Goal: Information Seeking & Learning: Learn about a topic

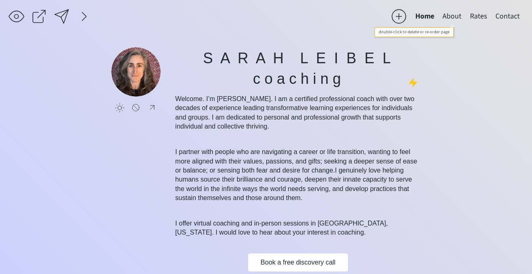
click at [451, 17] on button "About" at bounding box center [451, 16] width 27 height 16
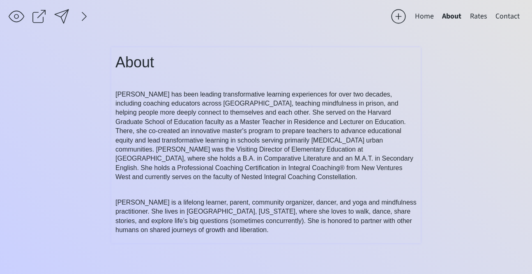
click at [323, 182] on div "About [PERSON_NAME] has been leading transformative learning experiences for ov…" at bounding box center [265, 143] width 301 height 184
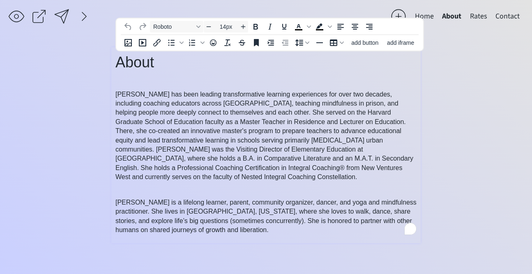
click at [256, 178] on p "[PERSON_NAME] has been leading transformative learning experiences for over two…" at bounding box center [265, 136] width 301 height 92
type input "16px"
click at [251, 168] on span "[PERSON_NAME] has been leading transformative learning experiences for over two…" at bounding box center [264, 136] width 298 height 90
click at [182, 177] on span "[PERSON_NAME] has been leading transformative learning experiences for over two…" at bounding box center [264, 136] width 298 height 90
click at [193, 175] on p "[PERSON_NAME] has been leading transformative learning experiences for over two…" at bounding box center [265, 136] width 301 height 92
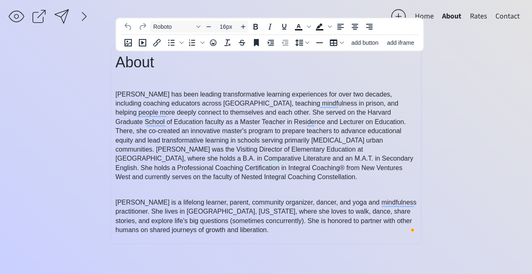
click at [356, 115] on span "[PERSON_NAME] has been leading transformative learning experiences for over two…" at bounding box center [264, 136] width 298 height 90
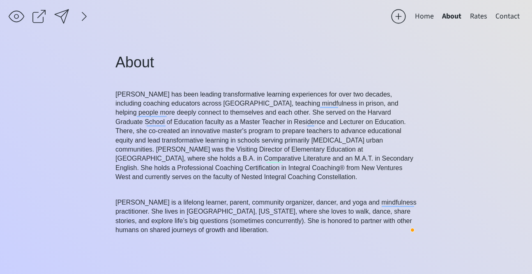
click at [428, 15] on button "Home" at bounding box center [424, 16] width 27 height 16
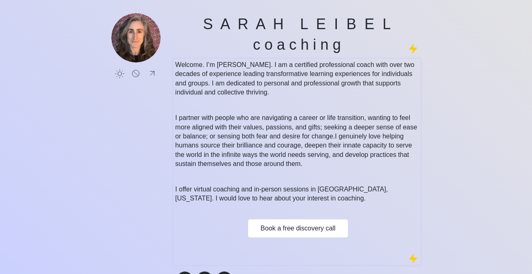
scroll to position [37, 0]
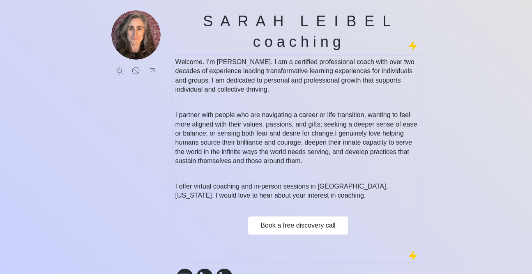
click at [309, 164] on p "I partner with people who are navigating a career or life transition, wanting t…" at bounding box center [297, 138] width 244 height 55
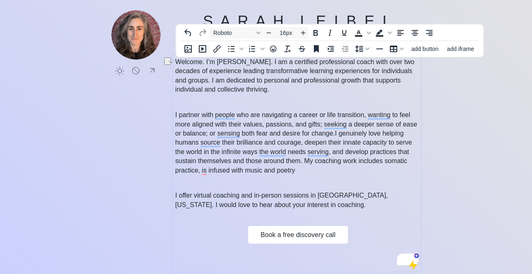
drag, startPoint x: 202, startPoint y: 171, endPoint x: 296, endPoint y: 168, distance: 94.5
click at [296, 168] on p "I partner with people who are navigating a career or life transition, wanting t…" at bounding box center [297, 143] width 244 height 64
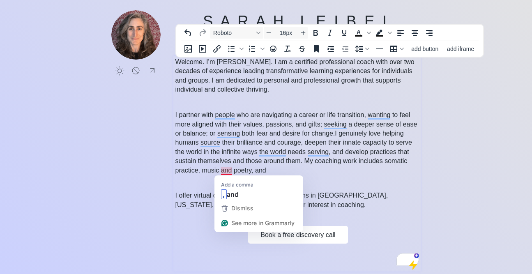
click at [225, 170] on span "I genuinely love helping humans source their brilliance and courage, deepen the…" at bounding box center [293, 152] width 237 height 44
click at [250, 168] on span "I genuinely love helping humans source their brilliance and courage, deepen the…" at bounding box center [293, 152] width 237 height 44
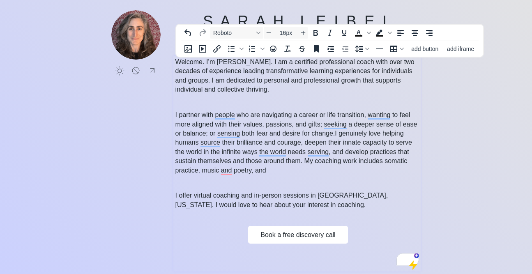
click at [269, 168] on p "I partner with people who are navigating a career or life transition, wanting t…" at bounding box center [297, 143] width 244 height 64
click at [203, 170] on span "I genuinely love helping humans source their brilliance and courage, deepen the…" at bounding box center [293, 152] width 237 height 44
drag, startPoint x: 292, startPoint y: 171, endPoint x: 346, endPoint y: 170, distance: 53.8
click at [346, 170] on p "I partner with people who are navigating a career or life transition, wanting t…" at bounding box center [297, 143] width 244 height 64
click at [261, 171] on span "I genuinely love helping humans source their brilliance and courage, deepen the…" at bounding box center [293, 152] width 237 height 44
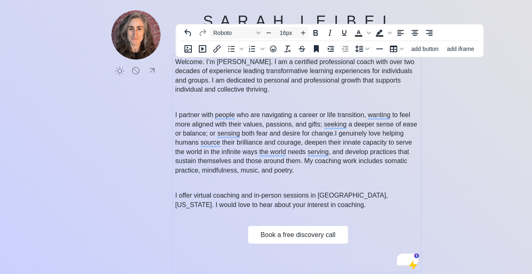
click at [304, 170] on p "I partner with people who are navigating a career or life transition, wanting t…" at bounding box center [297, 143] width 244 height 64
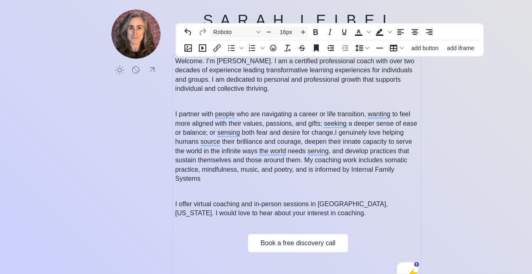
click at [351, 169] on span "I genuinely love helping humans source their brilliance and courage, deepen the…" at bounding box center [293, 155] width 237 height 53
click at [189, 180] on span "I genuinely love helping humans source their brilliance and courage, deepen the…" at bounding box center [293, 155] width 237 height 53
click at [200, 179] on span "I genuinely love helping humans source their brilliance and courage, deepen the…" at bounding box center [293, 155] width 237 height 53
click at [361, 168] on span "I genuinely love helping humans source their brilliance and courage, deepen the…" at bounding box center [293, 155] width 237 height 53
click at [357, 168] on span "I genuinely love helping humans source their brilliance and courage, deepen the…" at bounding box center [293, 155] width 237 height 53
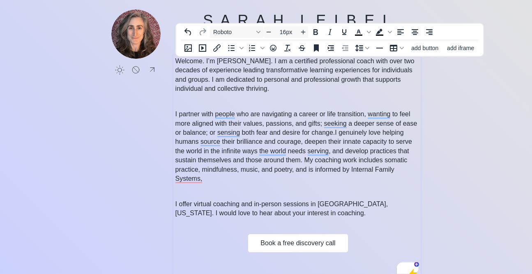
click at [218, 177] on p "I partner with people who are navigating a career or life transition, wanting t…" at bounding box center [297, 147] width 244 height 74
click at [258, 179] on p "I partner with people who are navigating a career or life transition, wanting t…" at bounding box center [297, 147] width 244 height 74
click at [281, 179] on span "I genuinely love helping humans source their brilliance and courage, deepen the…" at bounding box center [293, 155] width 237 height 53
click at [239, 174] on p "I partner with people who are navigating a career or life transition, wanting t…" at bounding box center [297, 147] width 244 height 74
click at [256, 177] on span "I genuinely love helping humans source their brilliance and courage, deepen the…" at bounding box center [293, 155] width 237 height 53
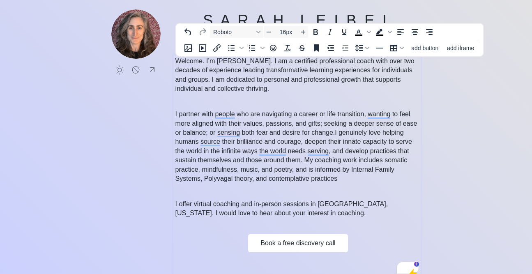
click at [221, 171] on span "I genuinely love helping humans source their brilliance and courage, deepen the…" at bounding box center [293, 155] width 237 height 53
click at [223, 170] on span "I genuinely love helping humans source their brilliance and courage, deepen the…" at bounding box center [293, 155] width 237 height 53
drag, startPoint x: 202, startPoint y: 169, endPoint x: 241, endPoint y: 169, distance: 39.0
click at [241, 169] on span "I genuinely love helping humans source their brilliance and courage, deepen the…" at bounding box center [293, 155] width 237 height 53
click at [197, 180] on span "I genuinely love helping humans source their brilliance and courage, deepen the…" at bounding box center [294, 155] width 239 height 53
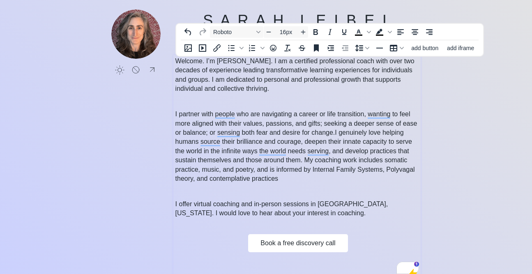
click at [198, 180] on span "I genuinely love helping humans source their brilliance and courage, deepen the…" at bounding box center [294, 155] width 239 height 53
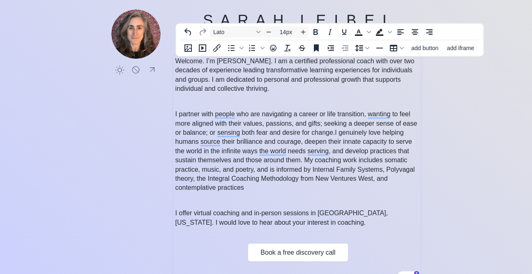
click at [245, 193] on div "Welcome. I’m Sarah. I am a certified professional coach with over two decades o…" at bounding box center [297, 170] width 244 height 227
type input "16px"
click at [245, 188] on p "I partner with people who are navigating a career or life transition, wanting t…" at bounding box center [297, 151] width 244 height 83
click at [217, 188] on span "I genuinely love helping humans source their brilliance and courage, deepen the…" at bounding box center [294, 160] width 239 height 62
click at [390, 178] on p "I partner with people who are navigating a career or life transition, wanting t…" at bounding box center [297, 151] width 244 height 83
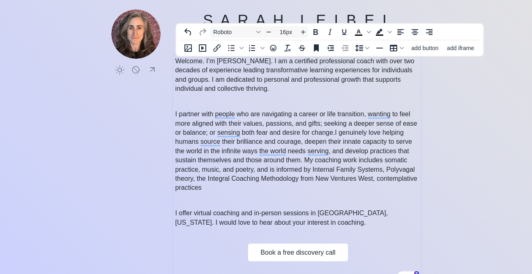
click at [211, 185] on p "I partner with people who are navigating a career or life transition, wanting t…" at bounding box center [297, 151] width 244 height 83
click at [376, 179] on span "I genuinely love helping humans source their brilliance and courage, deepen the…" at bounding box center [296, 160] width 242 height 62
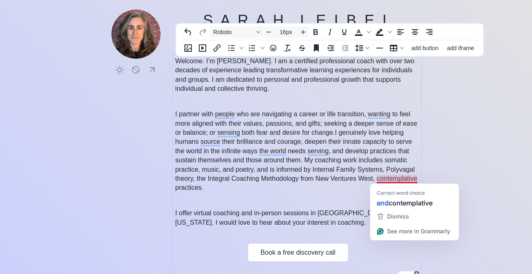
click at [377, 178] on span "I genuinely love helping humans source their brilliance and courage, deepen the…" at bounding box center [296, 160] width 242 height 62
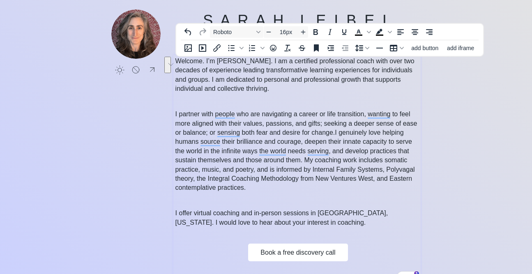
drag, startPoint x: 390, startPoint y: 178, endPoint x: 391, endPoint y: 184, distance: 5.6
click at [391, 184] on p "I partner with people who are navigating a career or life transition, wanting t…" at bounding box center [297, 151] width 244 height 83
click at [273, 187] on span "I genuinely love helping humans source their brilliance and courage, deepen the…" at bounding box center [294, 160] width 239 height 62
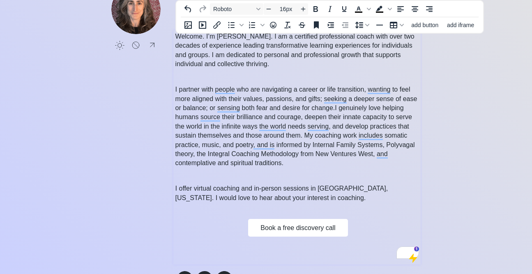
scroll to position [63, 0]
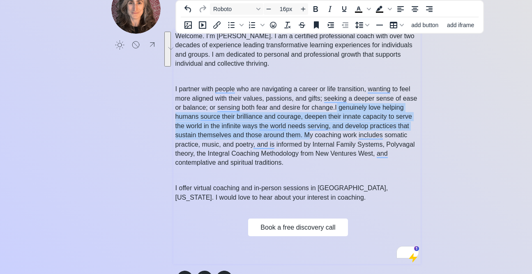
drag, startPoint x: 336, startPoint y: 108, endPoint x: 303, endPoint y: 137, distance: 43.9
click at [303, 137] on span "I genuinely love helping humans source their brilliance and courage, deepen the…" at bounding box center [294, 135] width 239 height 62
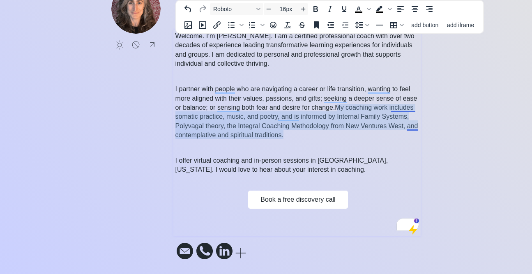
click at [395, 108] on span "My coaching work includes somatic practice, music, and poetry, and is informed …" at bounding box center [296, 121] width 243 height 35
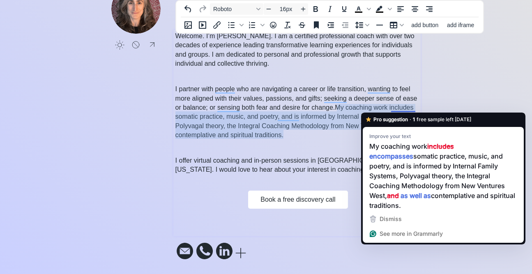
click at [371, 107] on span "My coaching work includes somatic practice, music, and poetry, and is informed …" at bounding box center [296, 121] width 243 height 35
click at [396, 105] on span "My coaching work includes somatic practice, music, and poetry, and is informed …" at bounding box center [296, 121] width 243 height 35
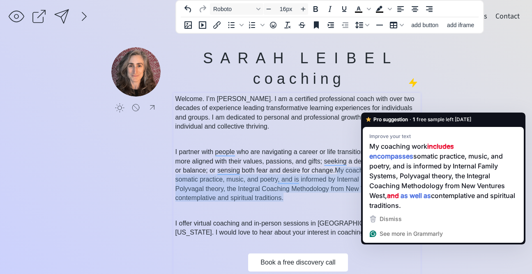
scroll to position [63, 0]
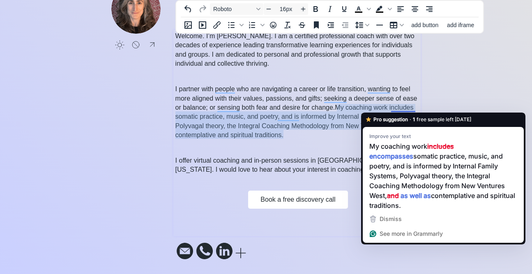
click at [334, 125] on span "My coaching work includes somatic practice, music, and poetry, and is informed …" at bounding box center [296, 121] width 243 height 35
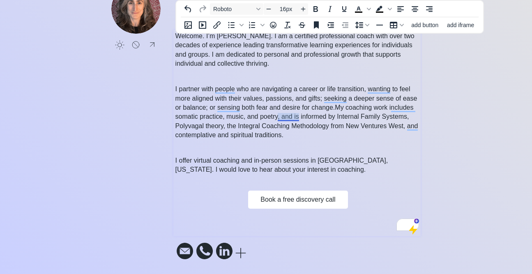
click at [285, 115] on span "My coaching work includes somatic practice, music, and poetry, and is informed …" at bounding box center [296, 121] width 243 height 35
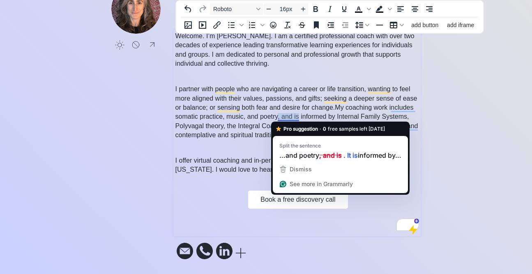
click at [288, 113] on span "My coaching work includes somatic practice, music, and poetry, and is informed …" at bounding box center [296, 121] width 243 height 35
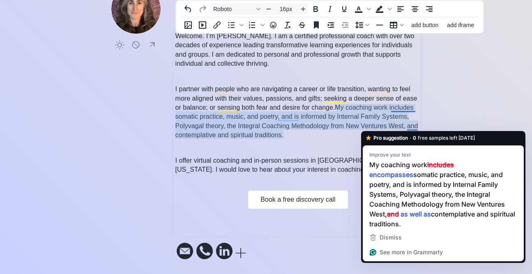
click at [414, 125] on span "My coaching work includes somatic practice, music, and poetry, and is informed …" at bounding box center [296, 121] width 243 height 35
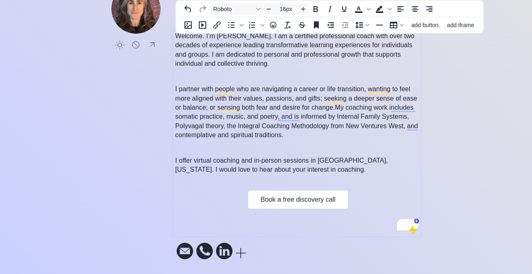
click at [350, 129] on span "My coaching work includes somatic practice, music, and poetry, and is informed …" at bounding box center [296, 121] width 243 height 35
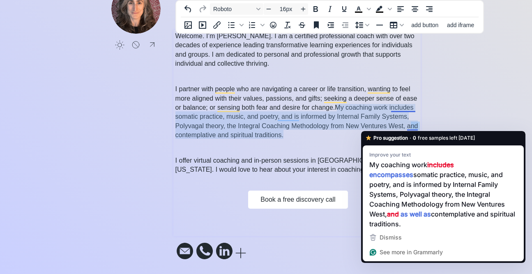
drag, startPoint x: 408, startPoint y: 127, endPoint x: 417, endPoint y: 127, distance: 9.5
click at [417, 127] on span "My coaching work includes somatic practice, music, and poetry, and is informed …" at bounding box center [296, 121] width 243 height 35
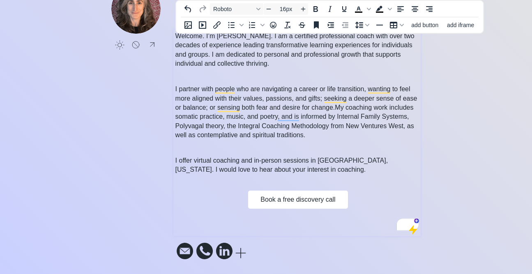
click at [308, 133] on p "I partner with people who are navigating a career or life transition, wanting t…" at bounding box center [297, 112] width 244 height 55
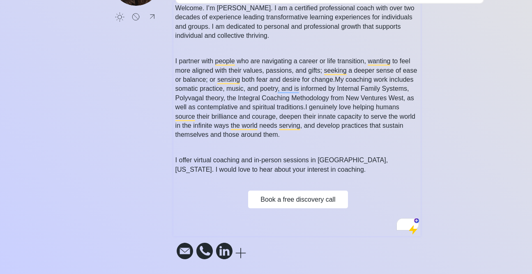
scroll to position [0, 0]
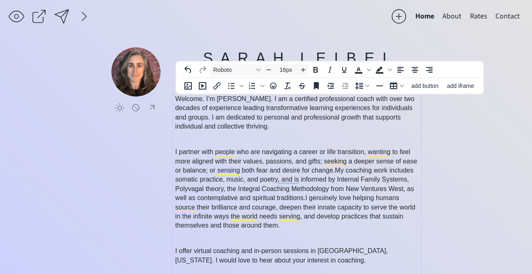
click at [320, 153] on span "I partner with people who are navigating a career or life transition, wanting t…" at bounding box center [296, 160] width 242 height 25
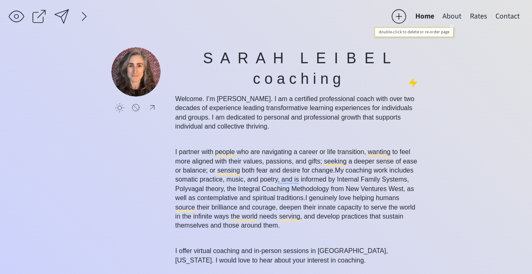
click at [447, 17] on button "About" at bounding box center [451, 16] width 27 height 16
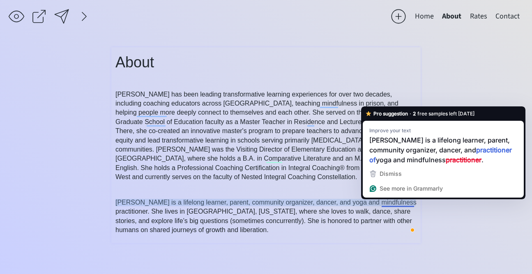
click at [389, 203] on span "[PERSON_NAME] is a lifelong learner, parent, community organizer, dancer, and y…" at bounding box center [265, 216] width 301 height 35
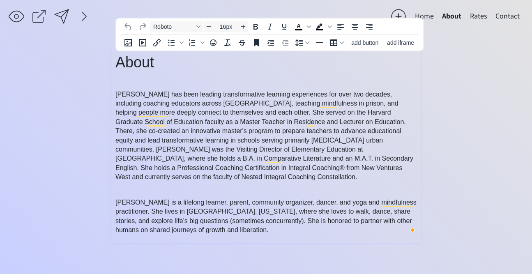
click at [319, 212] on span "[PERSON_NAME] is a lifelong learner, parent, community organizer, dancer, and y…" at bounding box center [265, 216] width 301 height 35
click at [138, 111] on span "[PERSON_NAME] has been leading transformative learning experiences for over two…" at bounding box center [264, 136] width 298 height 90
click at [430, 17] on button "Home" at bounding box center [424, 16] width 27 height 16
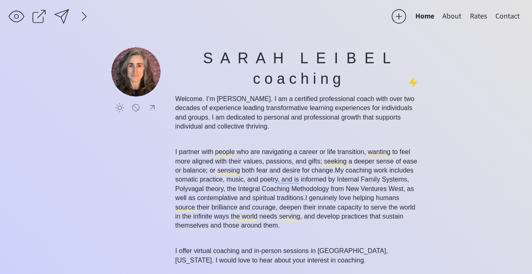
click at [64, 12] on div at bounding box center [61, 16] width 16 height 16
